Goal: Task Accomplishment & Management: Complete application form

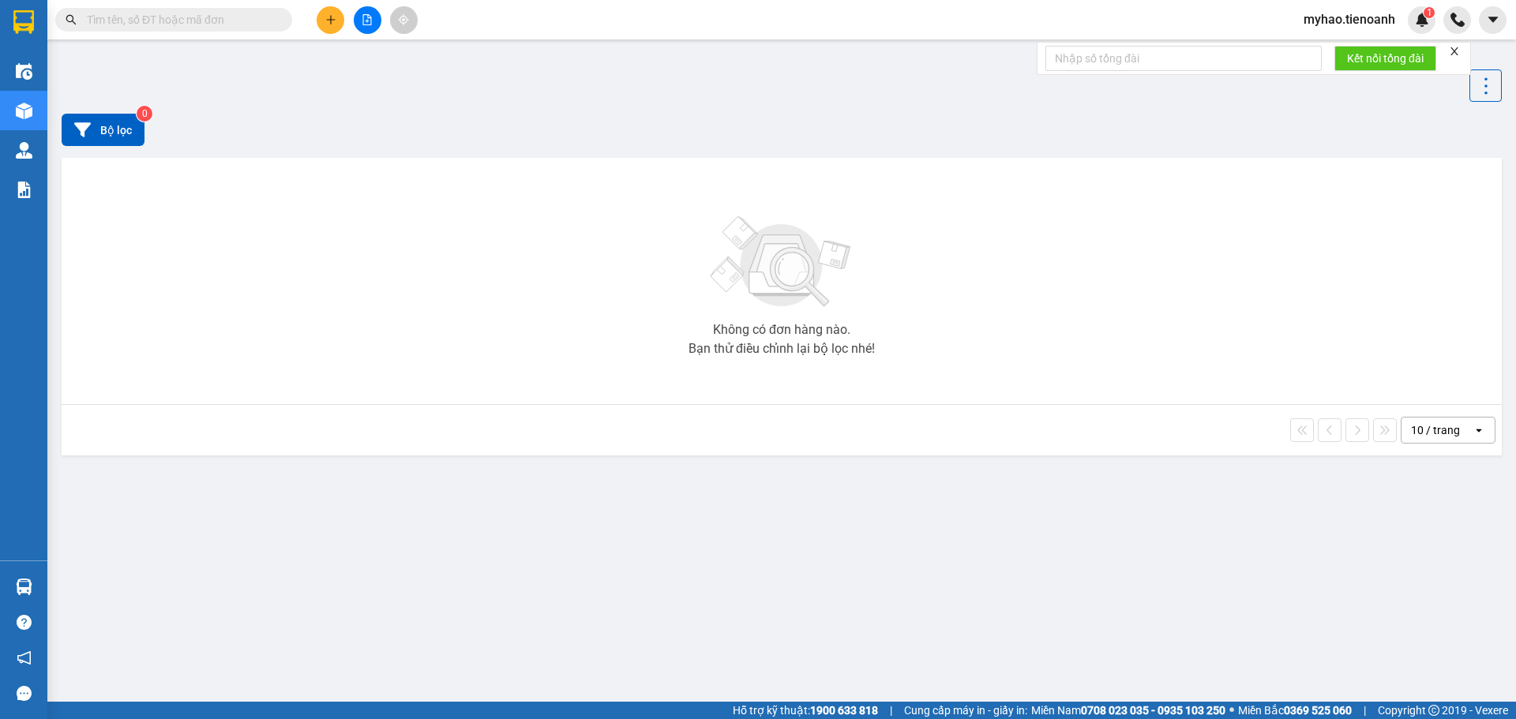
click at [186, 21] on input "text" at bounding box center [180, 19] width 186 height 17
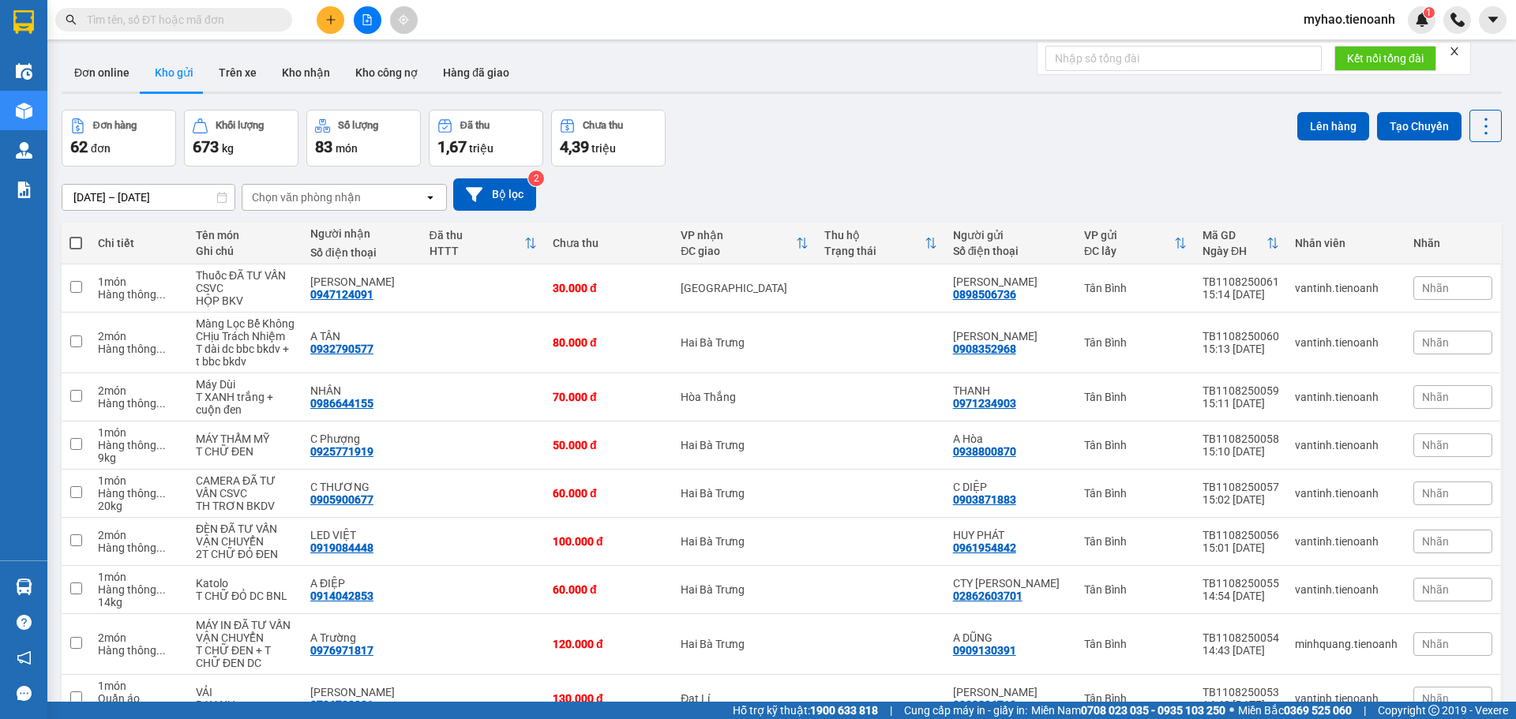
paste input "0933023205"
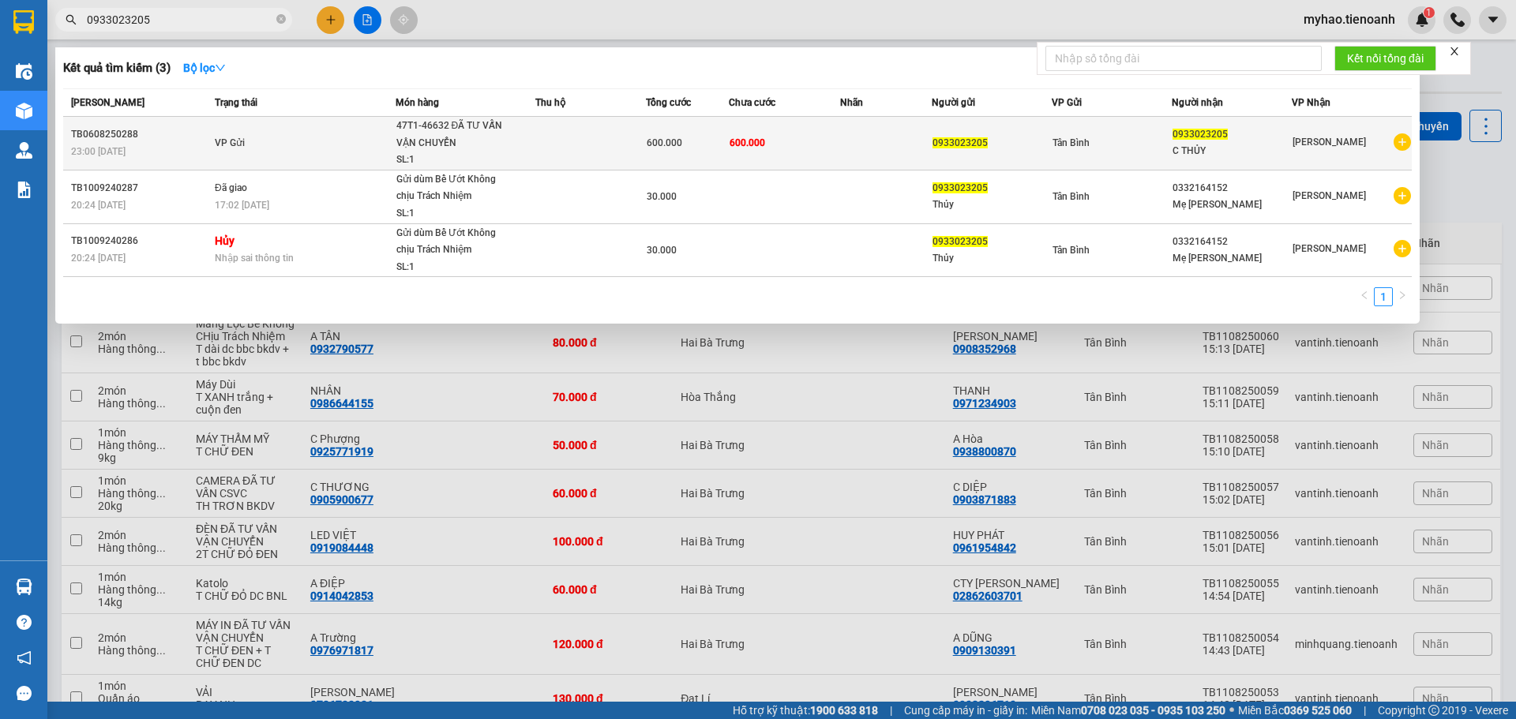
type input "0933023205"
click at [260, 152] on td "VP Gửi" at bounding box center [303, 144] width 185 height 54
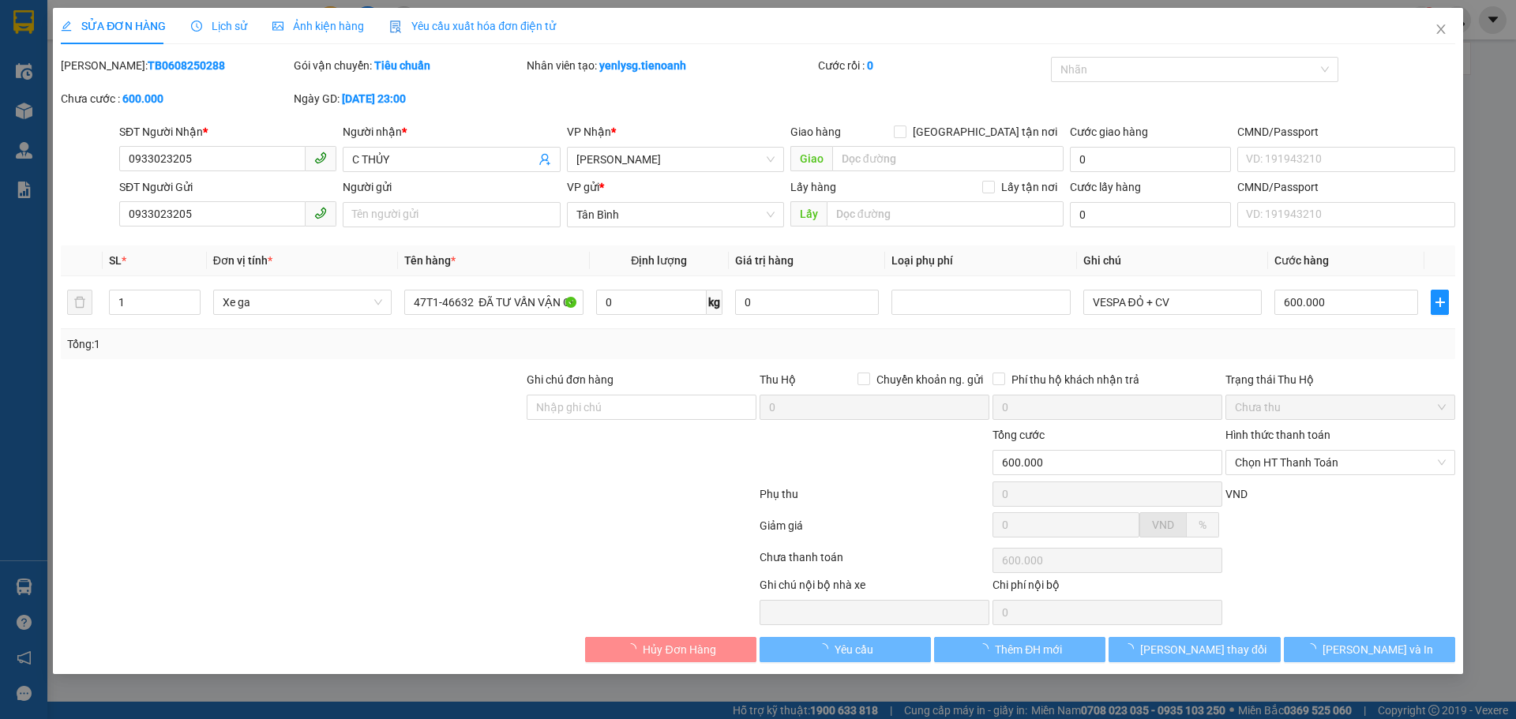
type input "0933023205"
type input "C THỦY"
type input "0933023205"
type input "600.000"
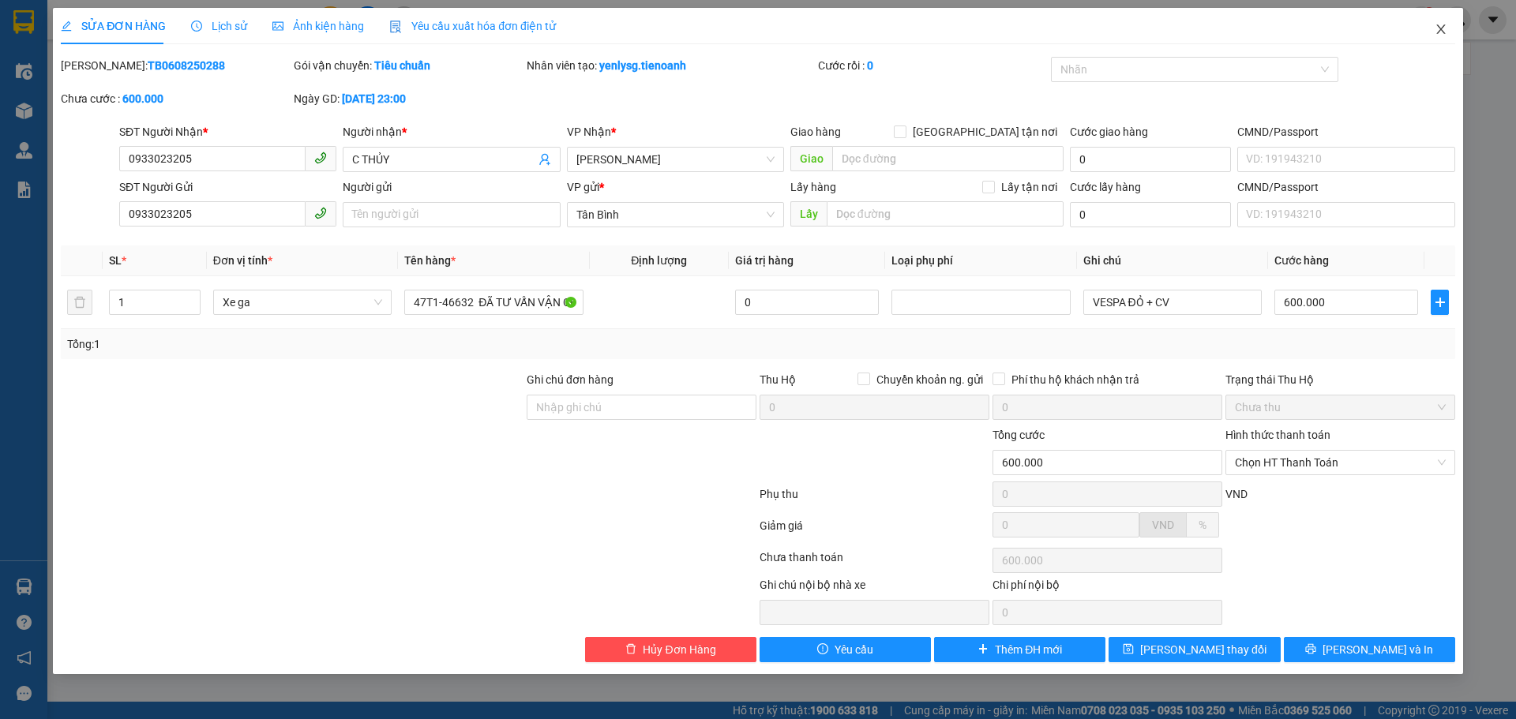
click at [1439, 32] on icon "close" at bounding box center [1441, 29] width 13 height 13
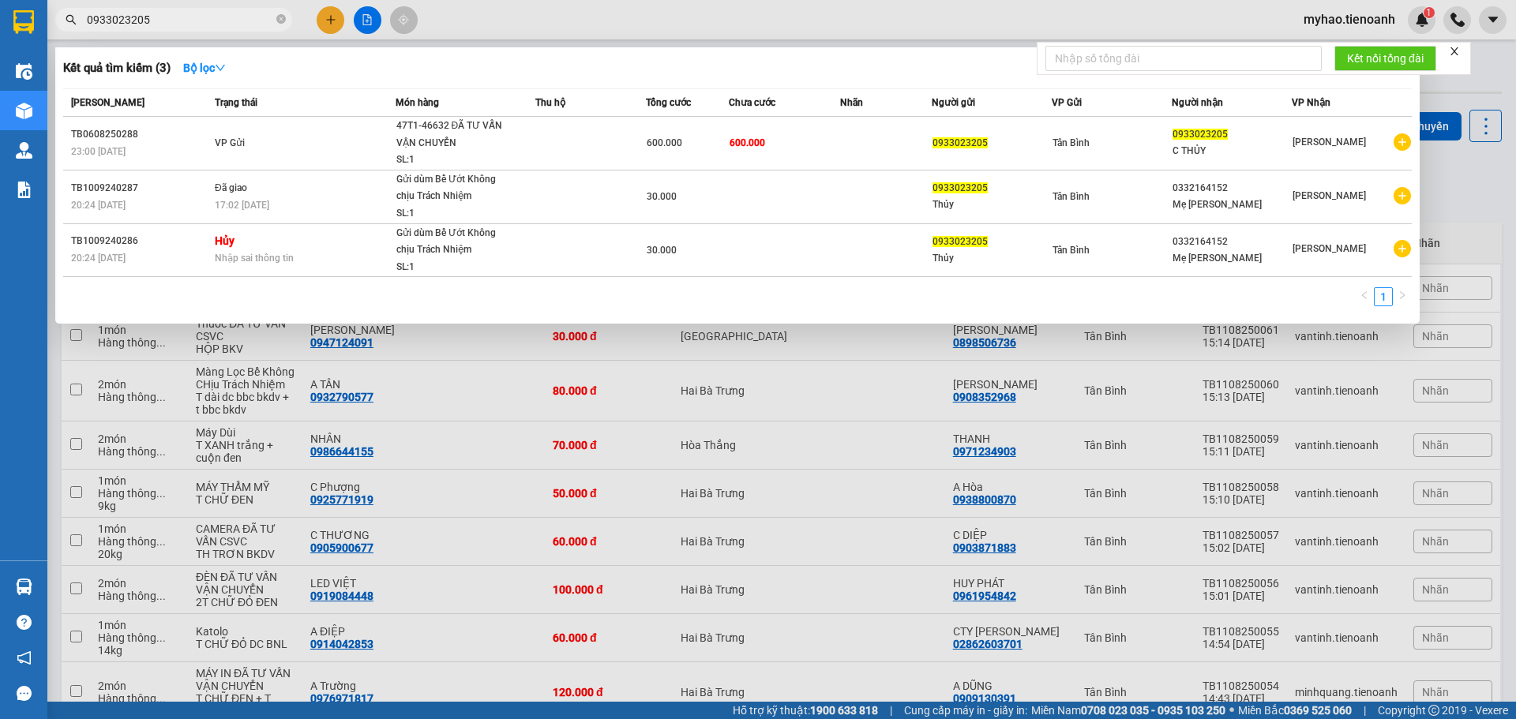
click at [177, 20] on input "0933023205" at bounding box center [180, 19] width 186 height 17
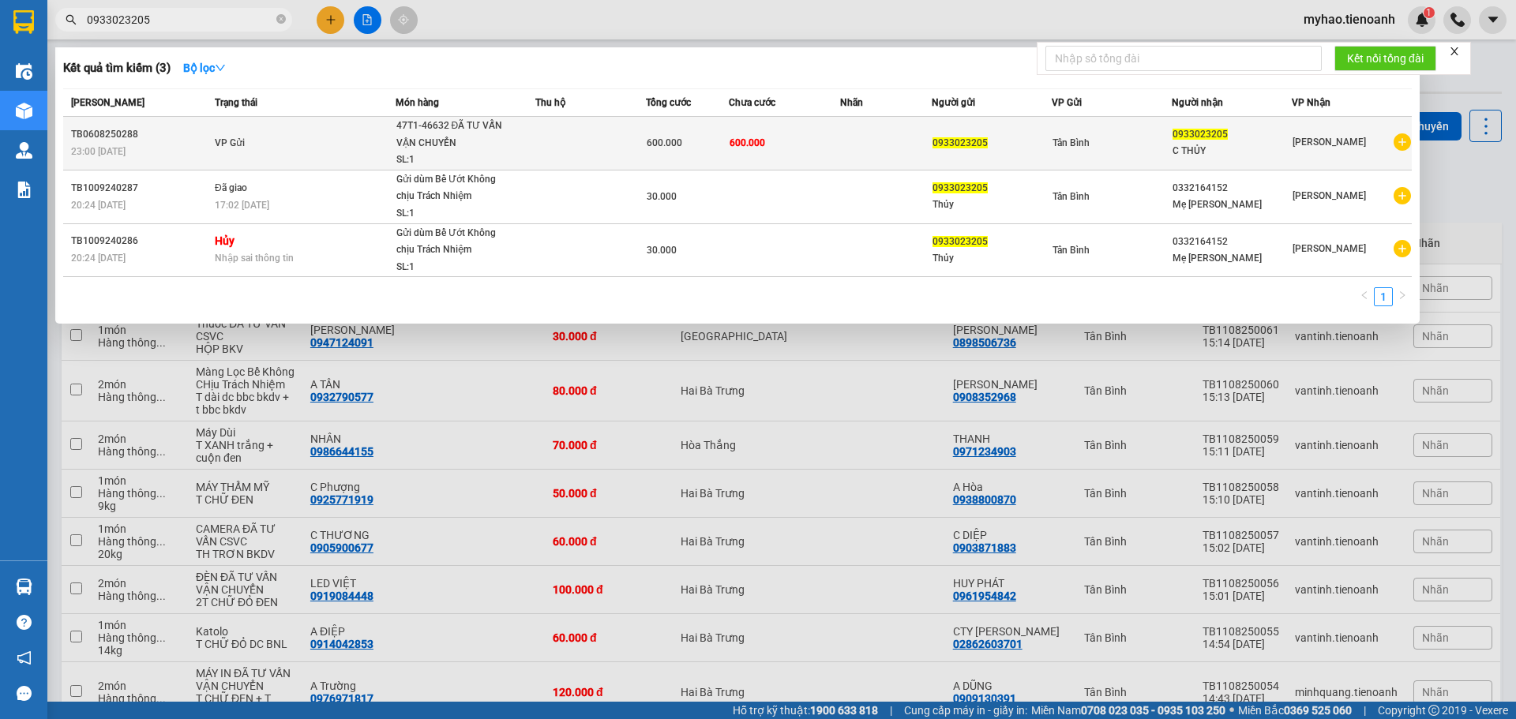
click at [229, 145] on span "VP Gửi" at bounding box center [230, 142] width 30 height 11
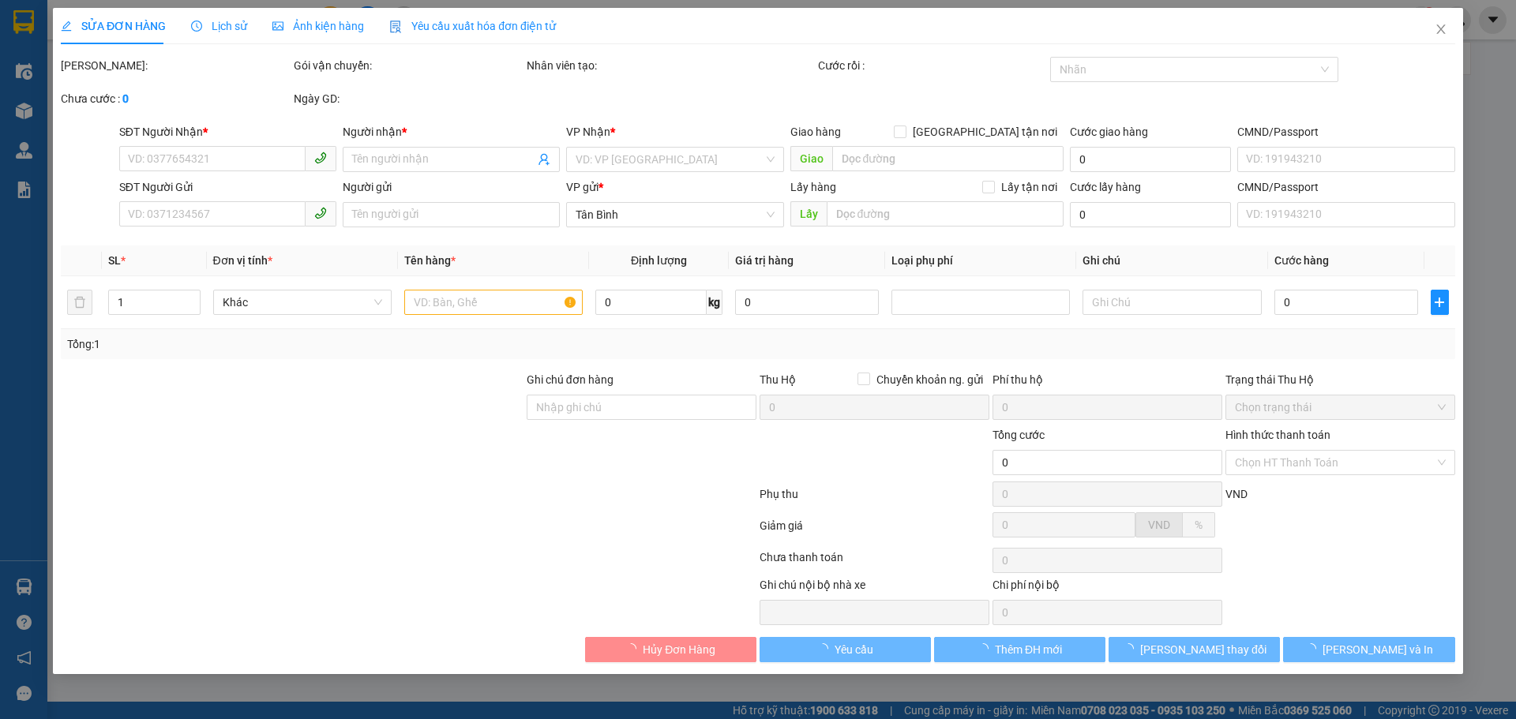
type input "0933023205"
type input "C THỦY"
type input "0933023205"
type input "600.000"
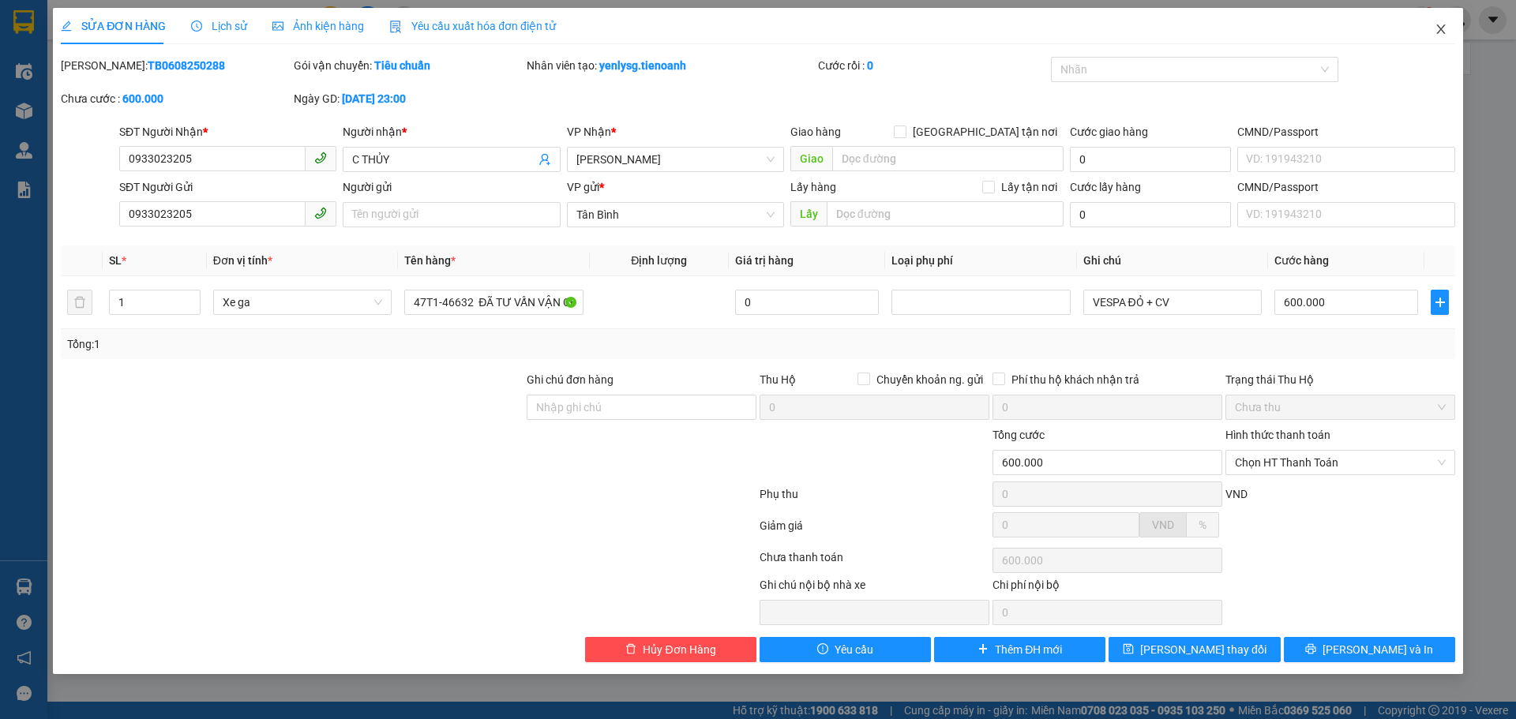
click at [1441, 28] on icon "close" at bounding box center [1441, 28] width 9 height 9
